Goal: Find specific page/section: Find specific page/section

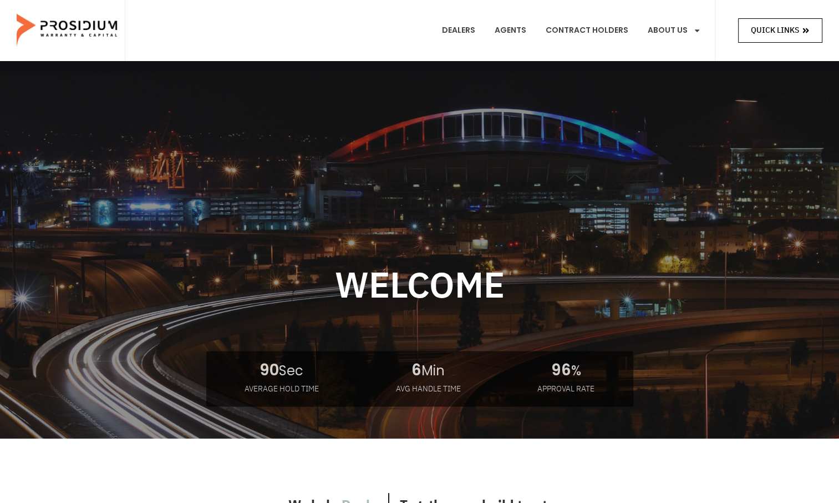
click at [798, 34] on span "Quick Links" at bounding box center [775, 30] width 48 height 14
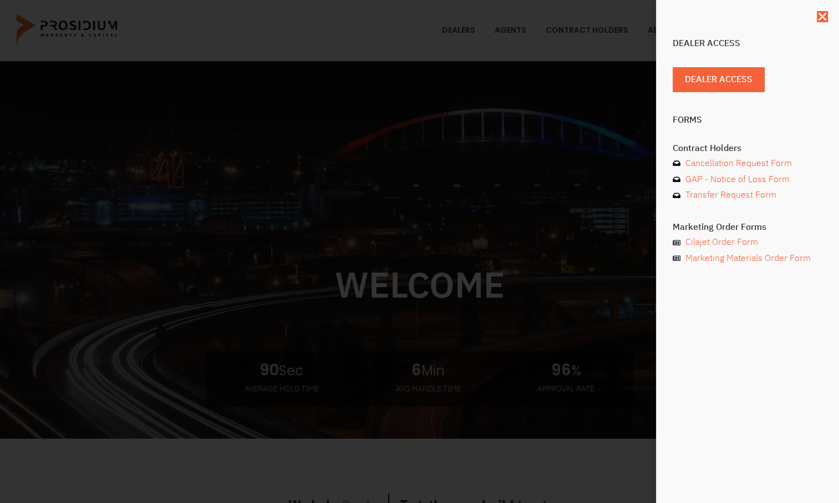
click at [577, 185] on div "Dealer Access Dealer Access Forms Contract Holders Cancellation Request Form GA…" at bounding box center [419, 251] width 839 height 503
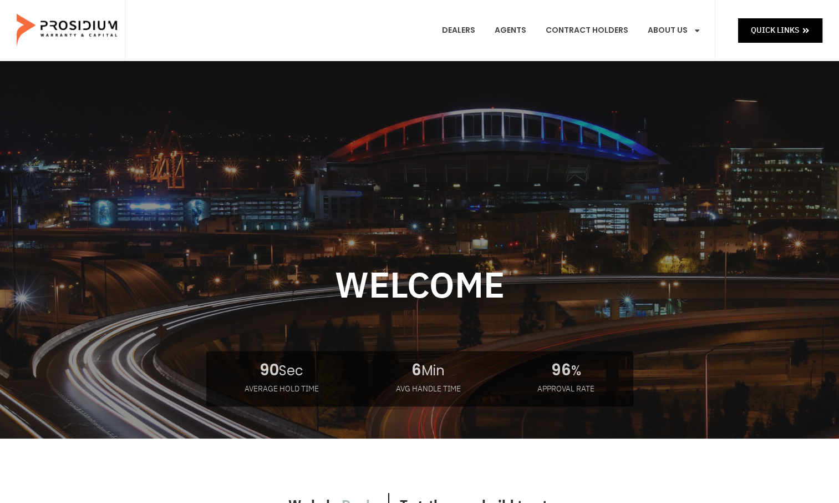
click at [62, 34] on img at bounding box center [68, 30] width 103 height 55
